Goal: Communication & Community: Answer question/provide support

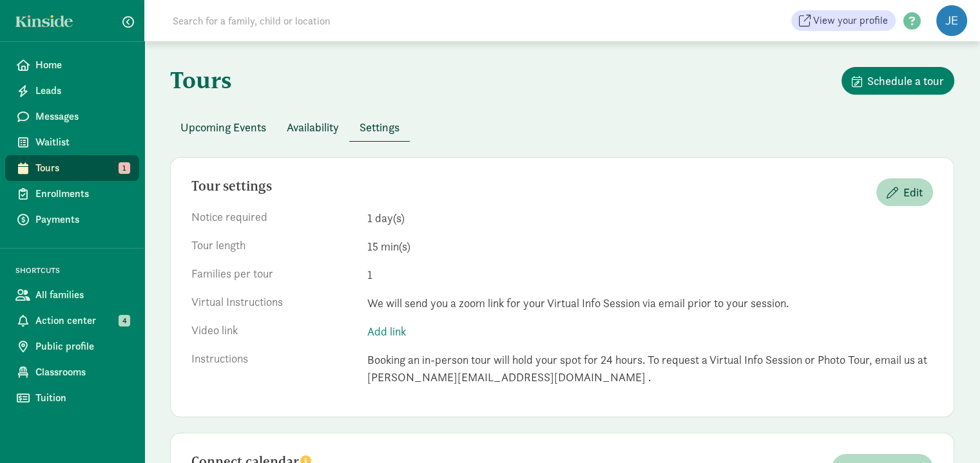
click at [318, 124] on span "Availability" at bounding box center [313, 127] width 52 height 17
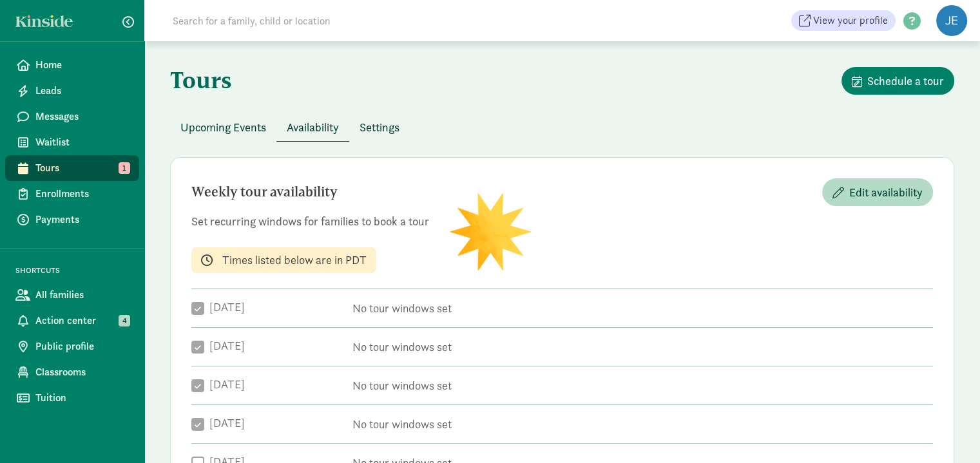
checkbox input "true"
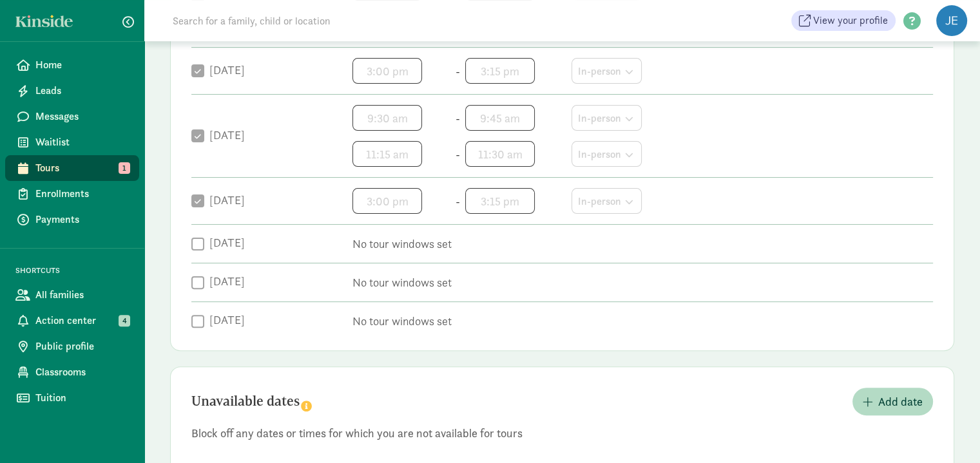
scroll to position [387, 0]
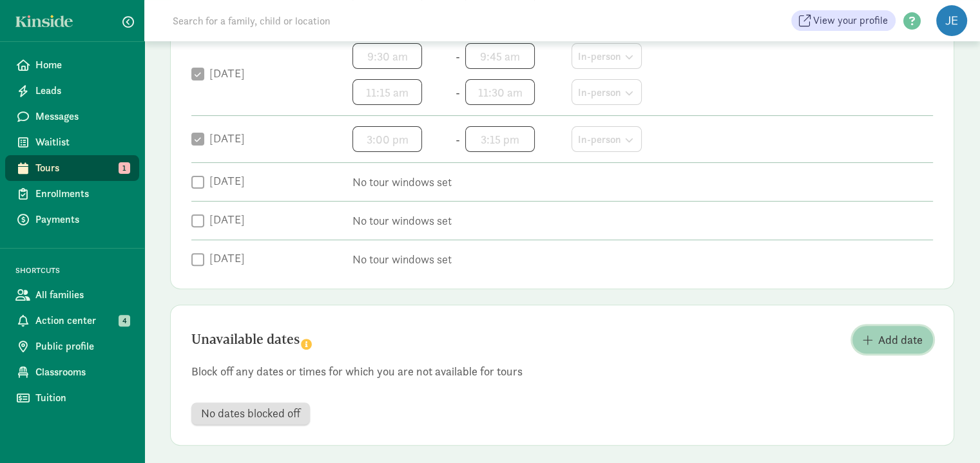
click at [906, 341] on span "Add date" at bounding box center [900, 339] width 44 height 17
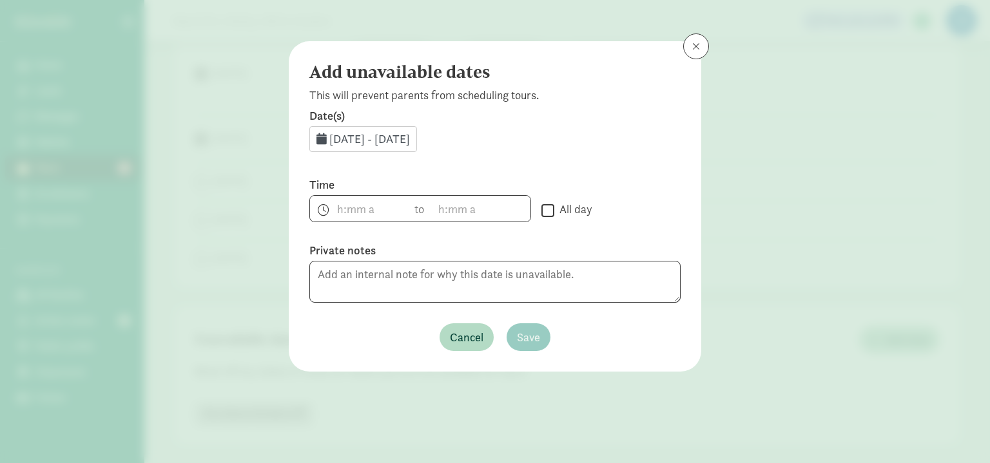
click at [548, 213] on input "All day" at bounding box center [547, 210] width 13 height 17
checkbox input "true"
click at [533, 336] on span "Save" at bounding box center [528, 337] width 23 height 17
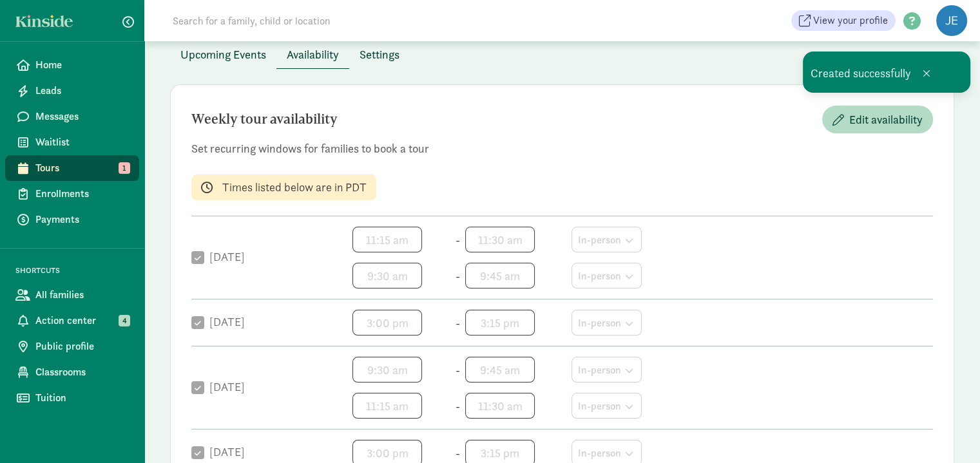
scroll to position [64, 0]
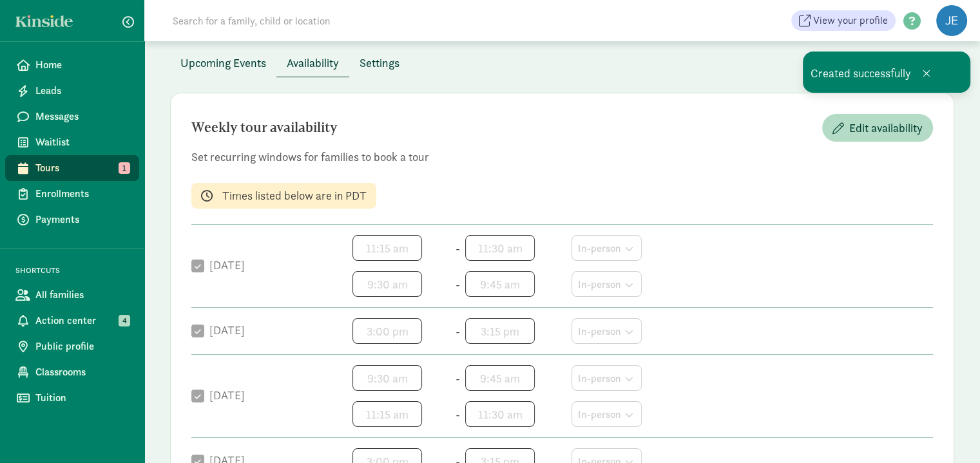
click at [229, 58] on span "Upcoming Events" at bounding box center [223, 62] width 86 height 17
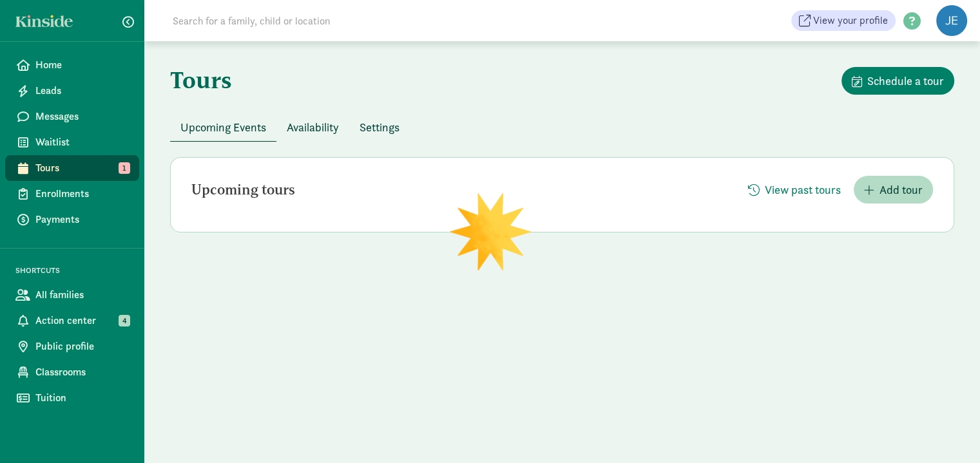
scroll to position [0, 0]
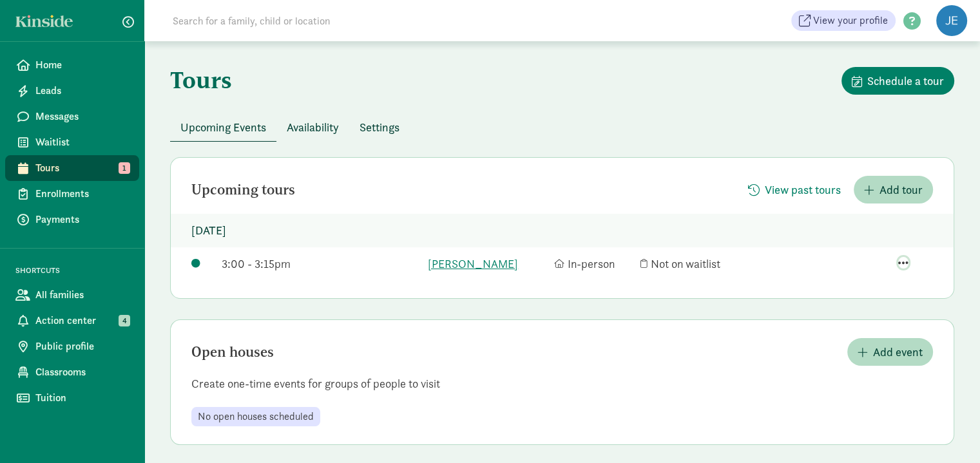
click at [905, 262] on span "button" at bounding box center [903, 263] width 10 height 12
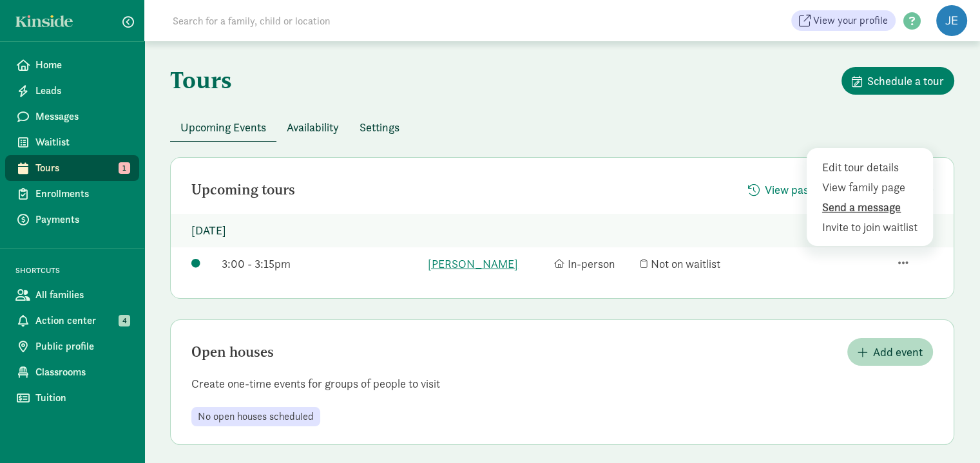
click at [870, 218] on div "Send a message" at bounding box center [872, 226] width 100 height 17
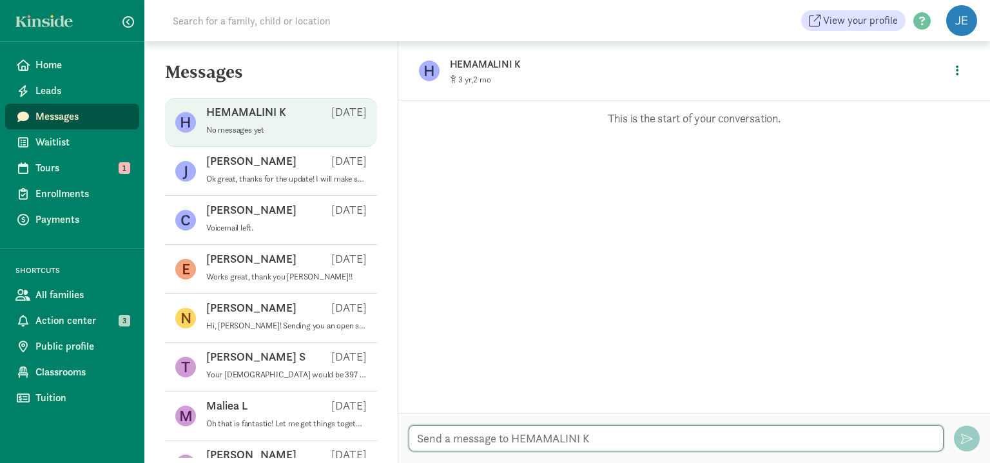
click at [634, 435] on textarea at bounding box center [675, 438] width 535 height 26
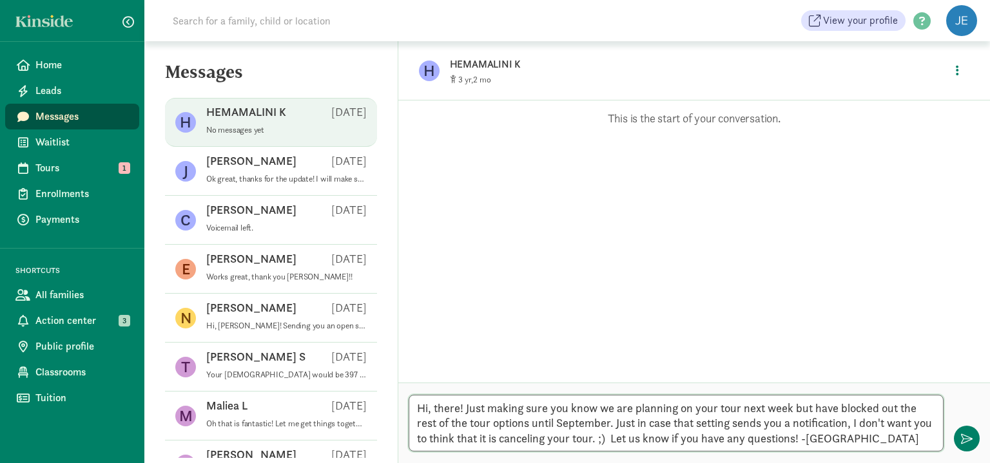
type textarea "Hi, there! Just making sure you know we are planning on your tour next week but…"
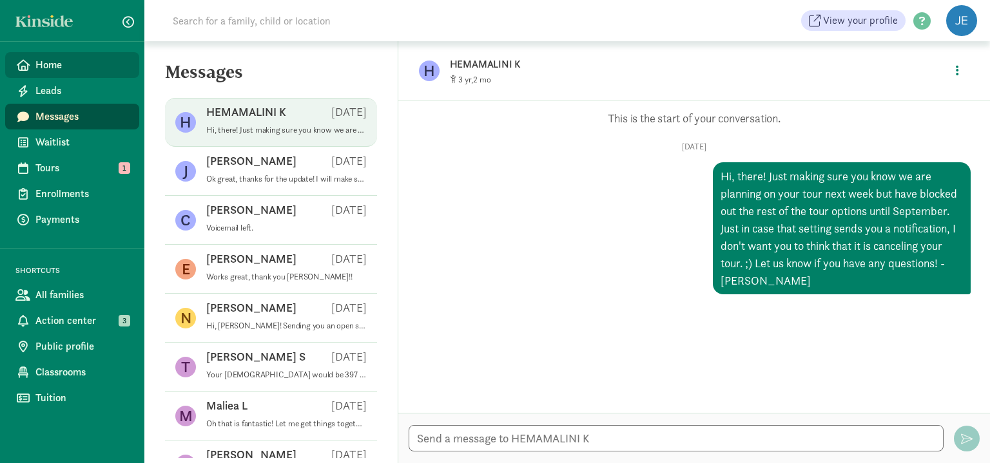
click at [63, 62] on span "Home" at bounding box center [81, 64] width 93 height 15
